Goal: Transaction & Acquisition: Purchase product/service

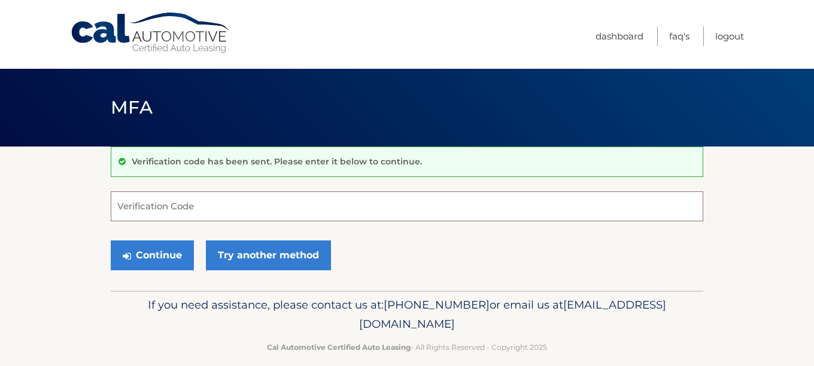
click at [159, 205] on input "Verification Code" at bounding box center [407, 206] width 592 height 30
type input "087668"
click at [158, 254] on button "Continue" at bounding box center [152, 256] width 83 height 30
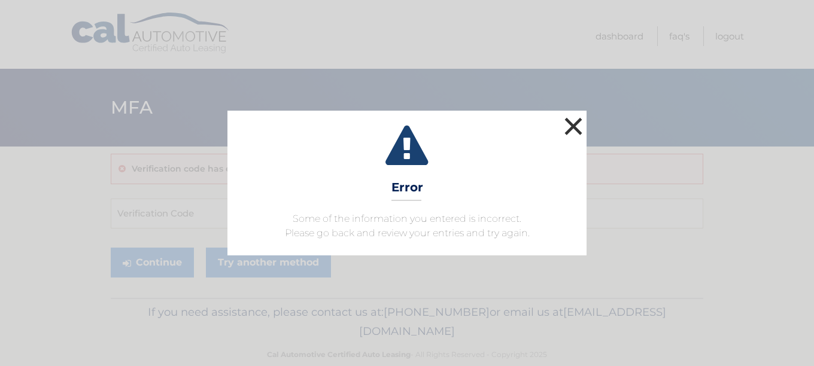
click at [568, 126] on button "×" at bounding box center [573, 126] width 24 height 24
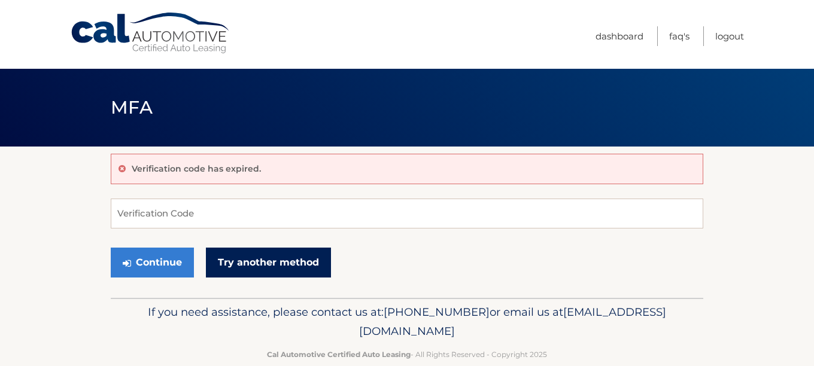
click at [264, 261] on link "Try another method" at bounding box center [268, 263] width 125 height 30
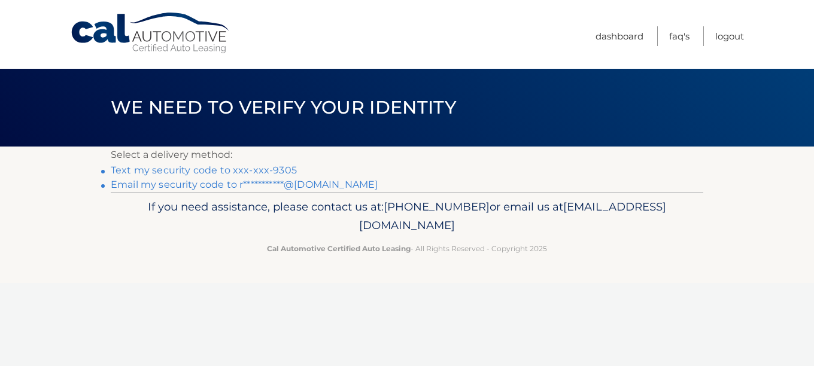
click at [199, 166] on link "Text my security code to xxx-xxx-9305" at bounding box center [204, 170] width 186 height 11
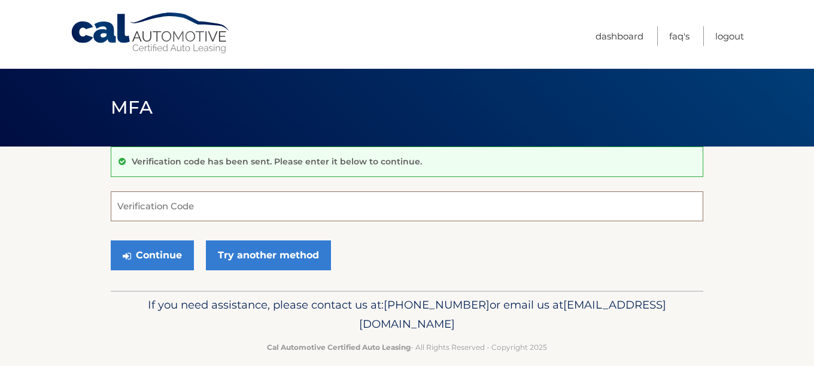
click at [158, 206] on input "Verification Code" at bounding box center [407, 206] width 592 height 30
type input "004493"
click at [158, 254] on button "Continue" at bounding box center [152, 256] width 83 height 30
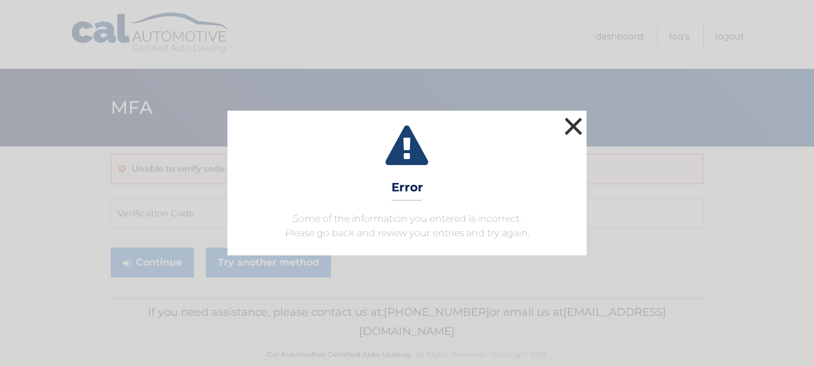
click at [568, 119] on button "×" at bounding box center [573, 126] width 24 height 24
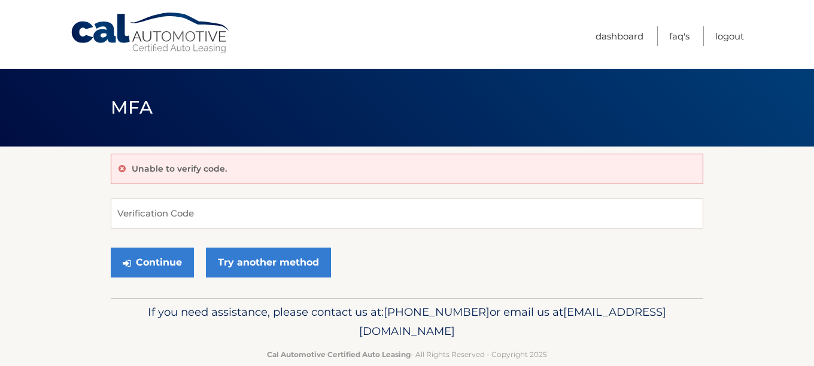
scroll to position [22, 0]
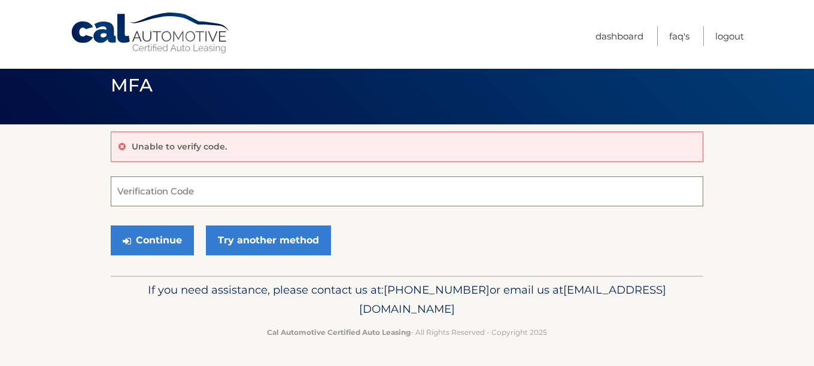
click at [142, 193] on input "Verification Code" at bounding box center [407, 192] width 592 height 30
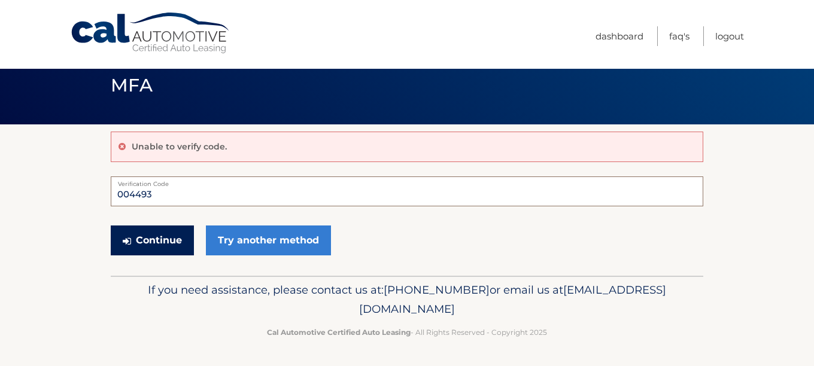
type input "004493"
click at [163, 238] on button "Continue" at bounding box center [152, 241] width 83 height 30
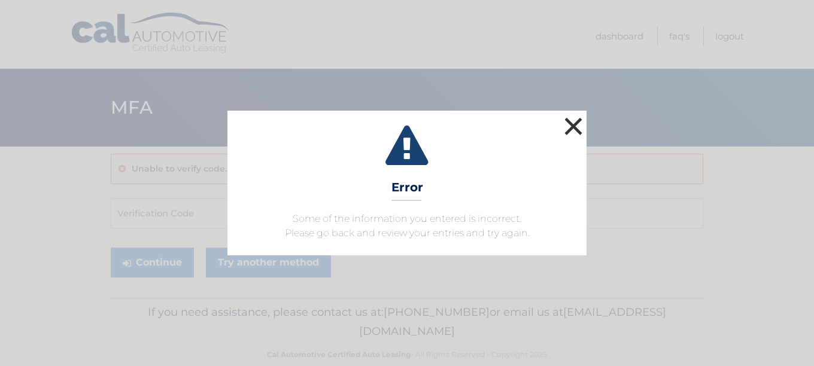
click at [576, 121] on button "×" at bounding box center [573, 126] width 24 height 24
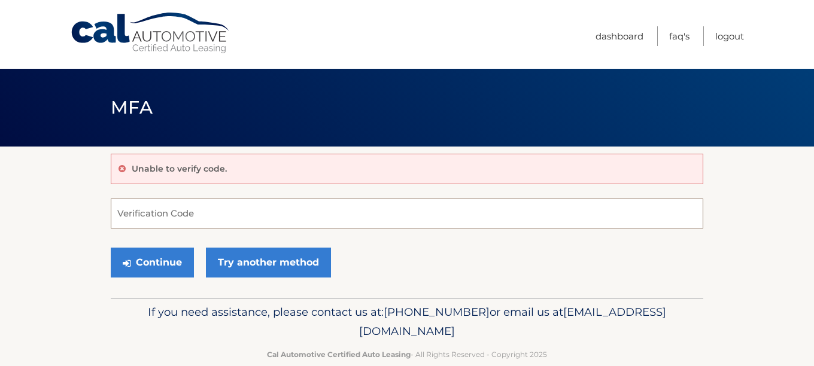
click at [244, 221] on input "Verification Code" at bounding box center [407, 214] width 592 height 30
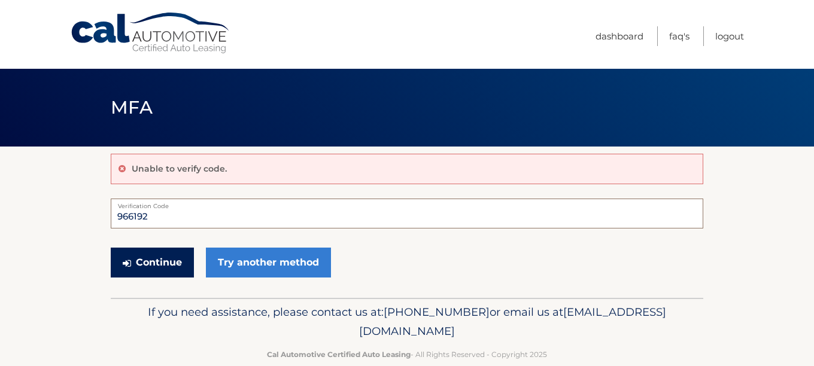
type input "966192"
click at [151, 265] on button "Continue" at bounding box center [152, 263] width 83 height 30
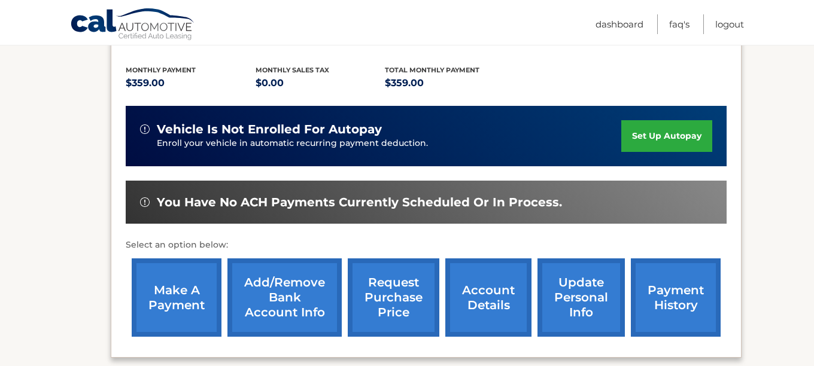
scroll to position [242, 0]
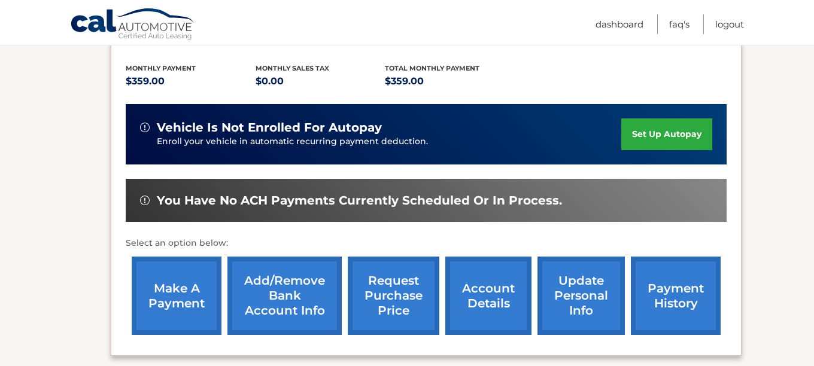
click at [181, 302] on link "make a payment" at bounding box center [177, 296] width 90 height 78
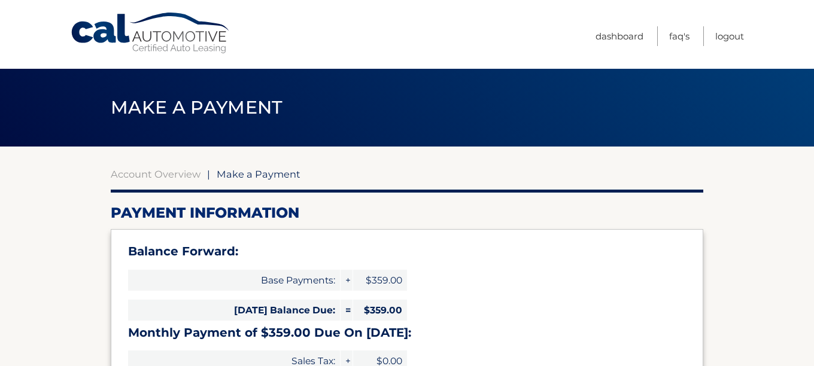
select select "ZTZmNzg2ODktODNhYy00ZjI0LWIxNTAtYmM0MTcyNjZjMmVi"
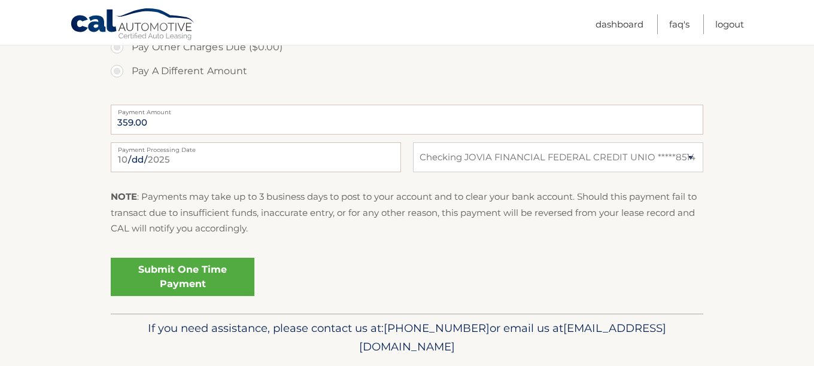
scroll to position [505, 0]
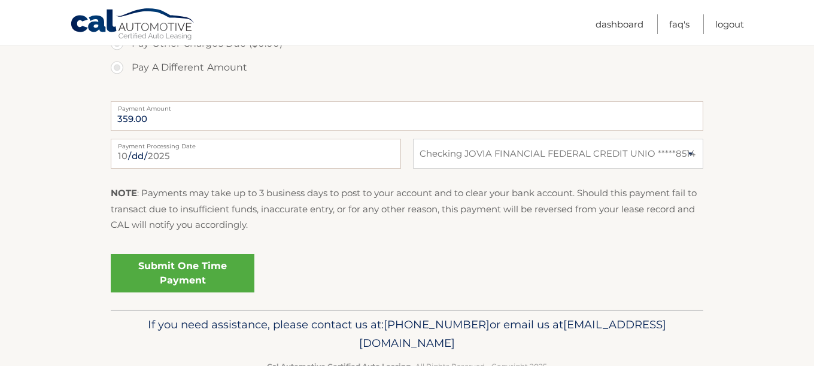
click at [200, 271] on link "Submit One Time Payment" at bounding box center [183, 273] width 144 height 38
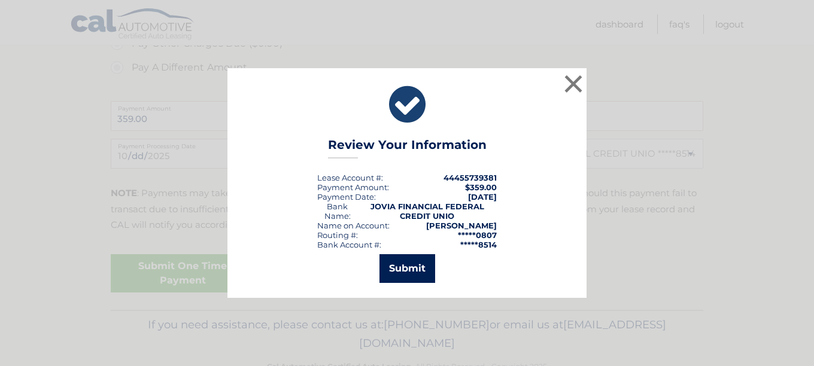
click at [401, 265] on button "Submit" at bounding box center [407, 268] width 56 height 29
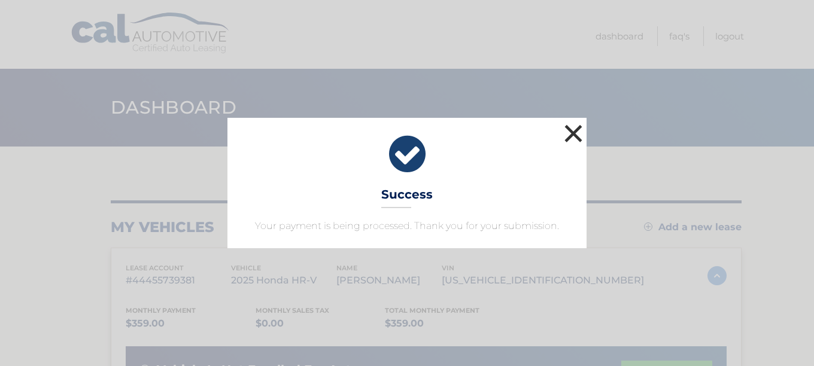
click at [576, 128] on button "×" at bounding box center [573, 133] width 24 height 24
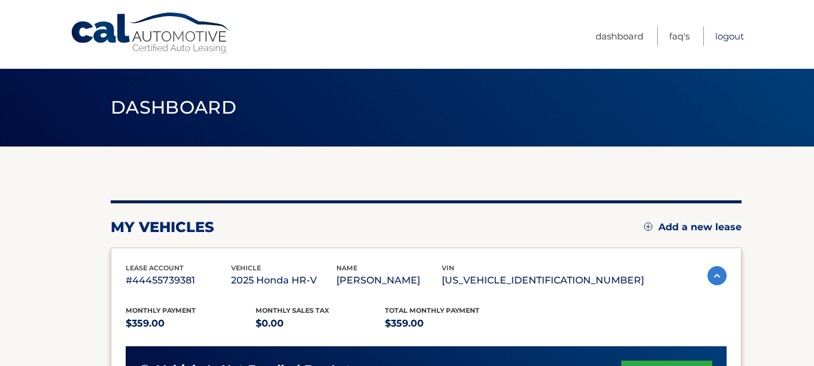
click at [737, 37] on link "Logout" at bounding box center [729, 36] width 29 height 20
